Goal: Task Accomplishment & Management: Manage account settings

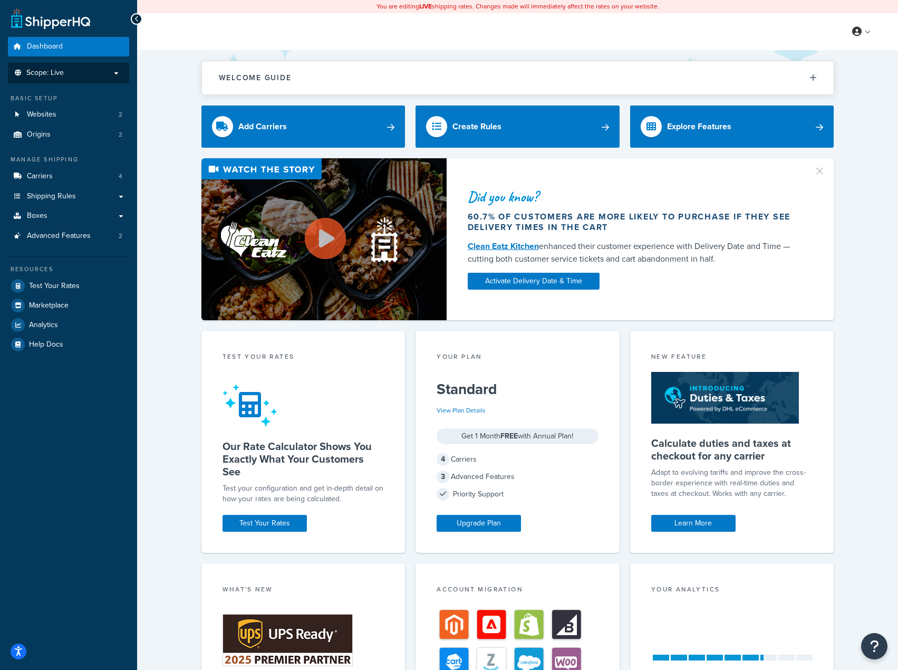
click at [101, 71] on p "Scope: Live" at bounding box center [69, 73] width 112 height 9
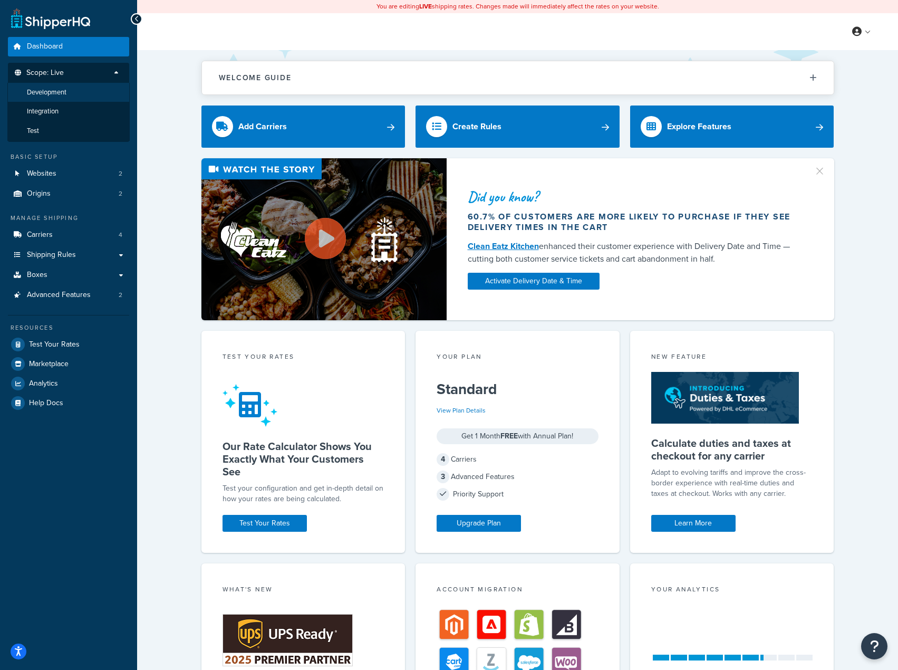
click at [89, 88] on li "Development" at bounding box center [68, 93] width 122 height 20
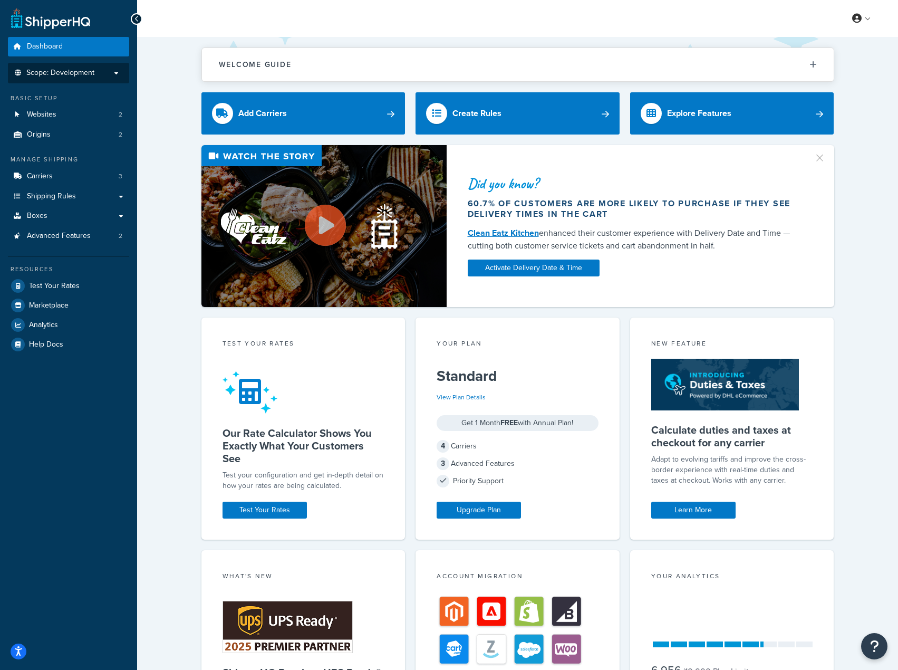
click at [75, 81] on li "Scope: Development" at bounding box center [68, 73] width 121 height 21
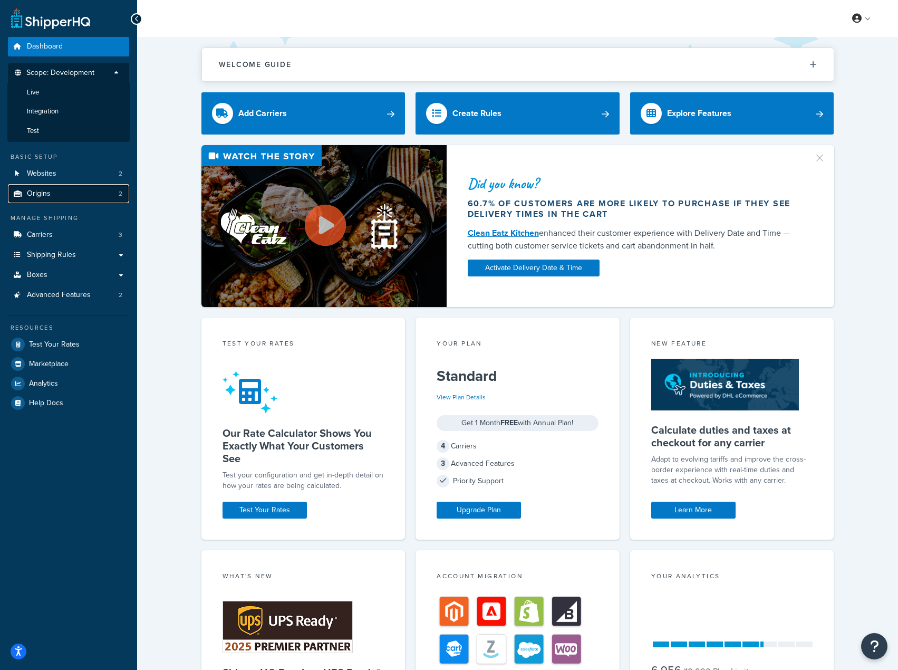
click at [97, 188] on link "Origins 2" at bounding box center [68, 194] width 121 height 20
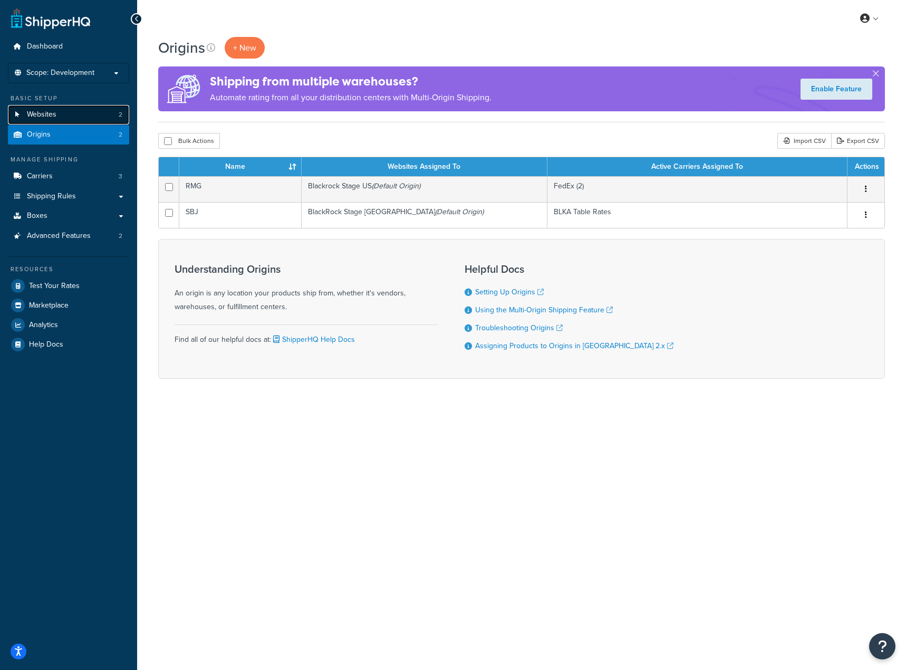
click at [71, 110] on link "Websites 2" at bounding box center [68, 115] width 121 height 20
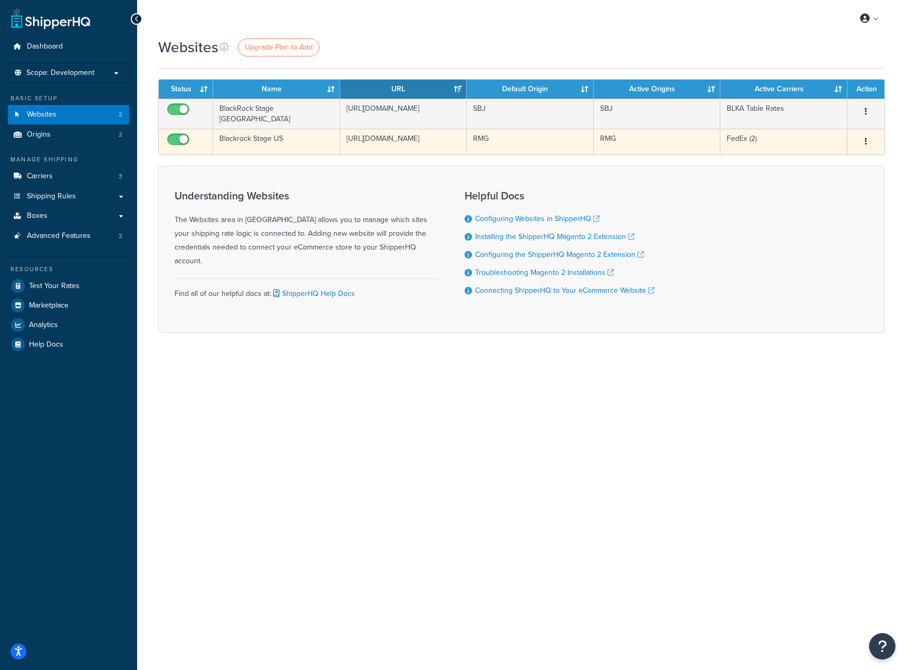
click at [865, 142] on icon "button" at bounding box center [866, 141] width 2 height 7
click at [831, 159] on link "Edit" at bounding box center [822, 163] width 83 height 22
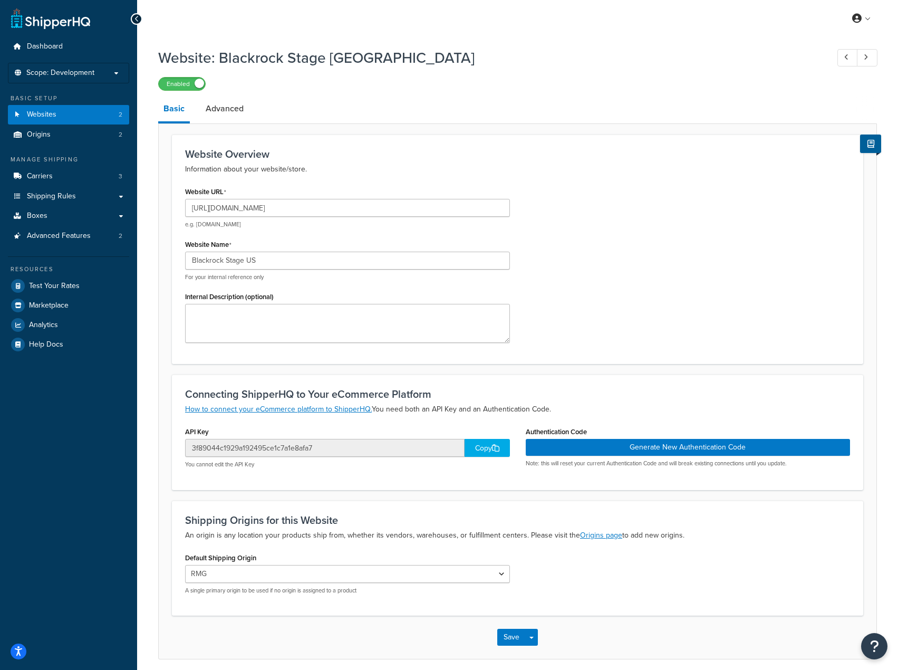
scroll to position [43, 0]
